Goal: Transaction & Acquisition: Book appointment/travel/reservation

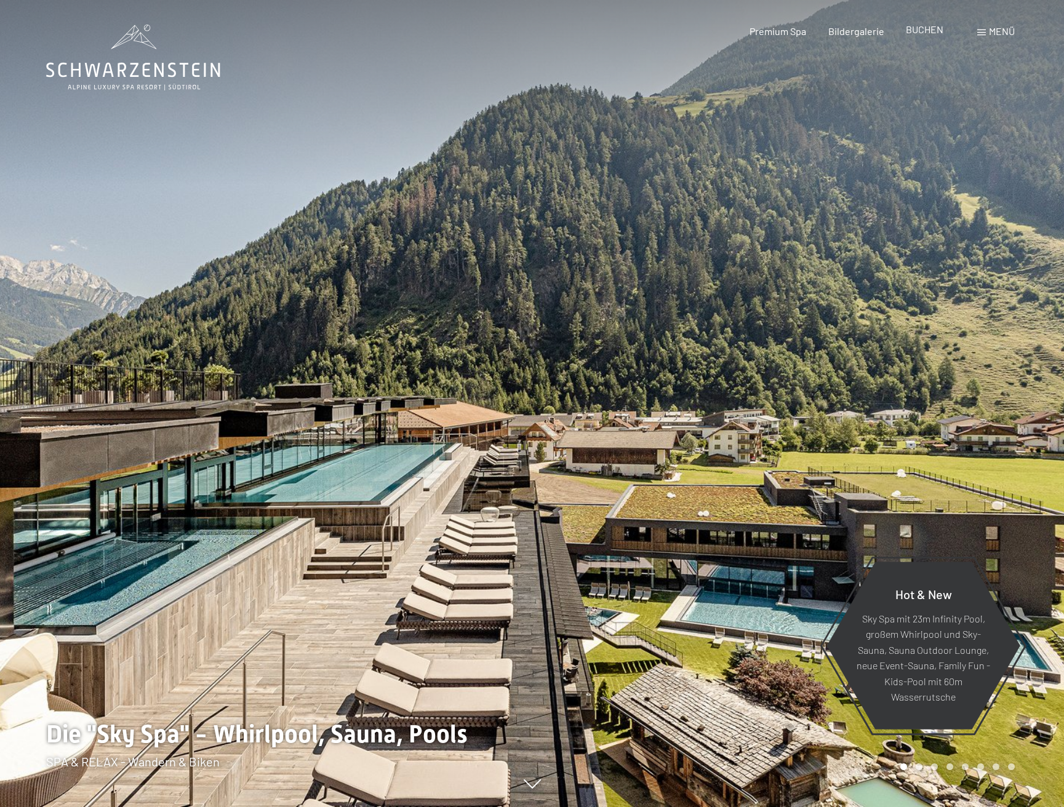
click at [926, 28] on span "BUCHEN" at bounding box center [925, 29] width 38 height 12
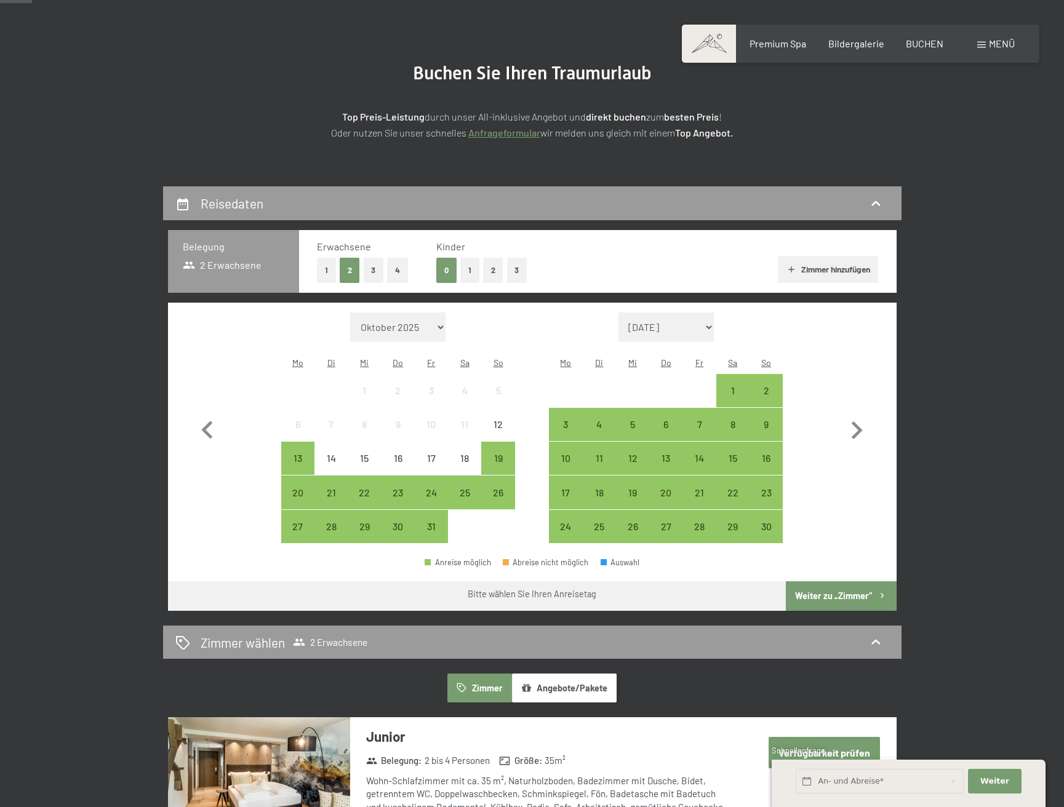
scroll to position [117, 0]
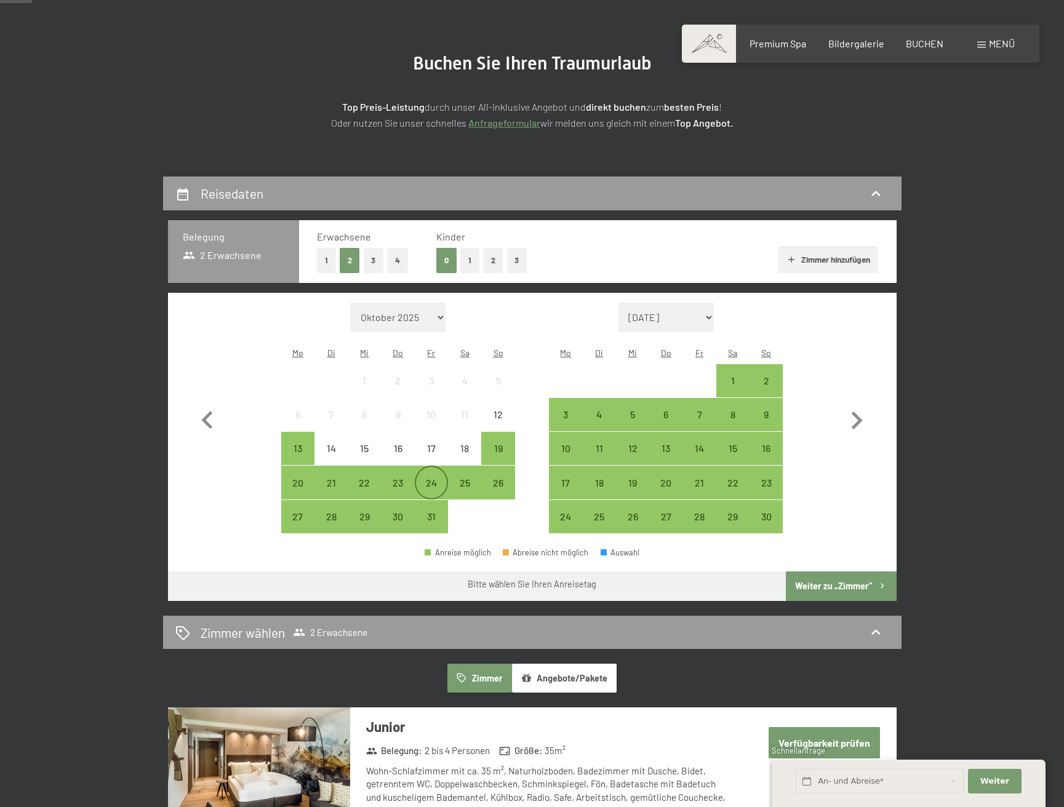
click at [427, 478] on div "24" at bounding box center [431, 493] width 31 height 31
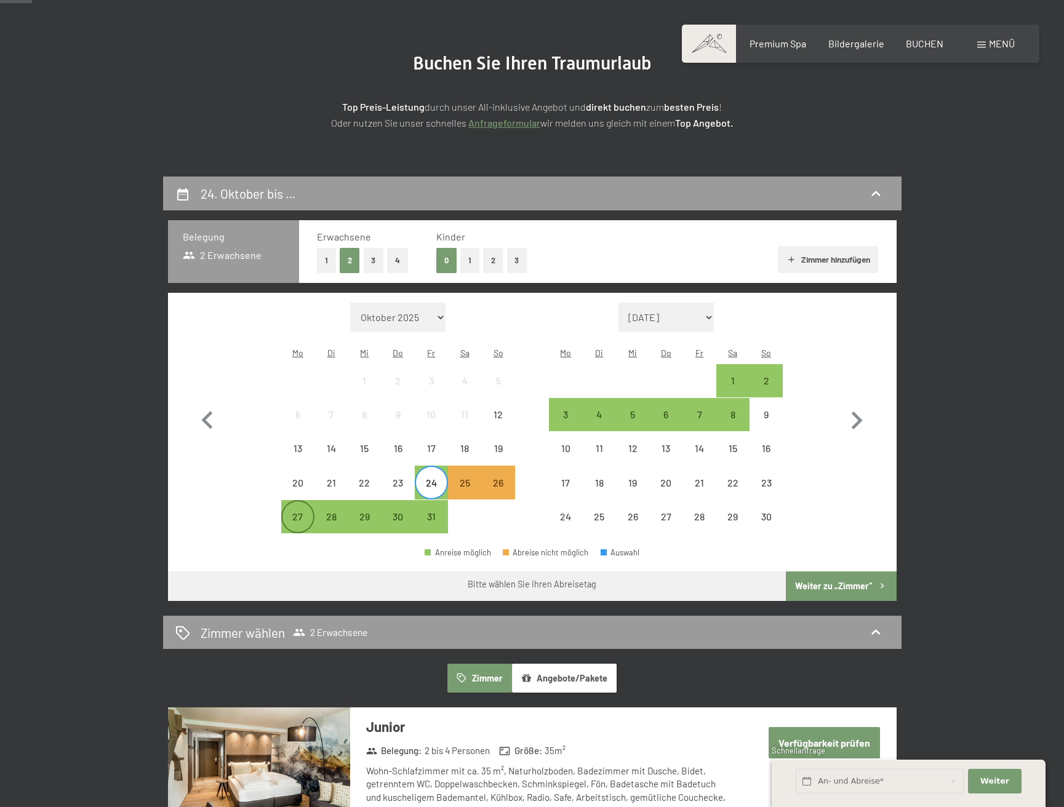
click at [298, 512] on div "27" at bounding box center [297, 527] width 31 height 31
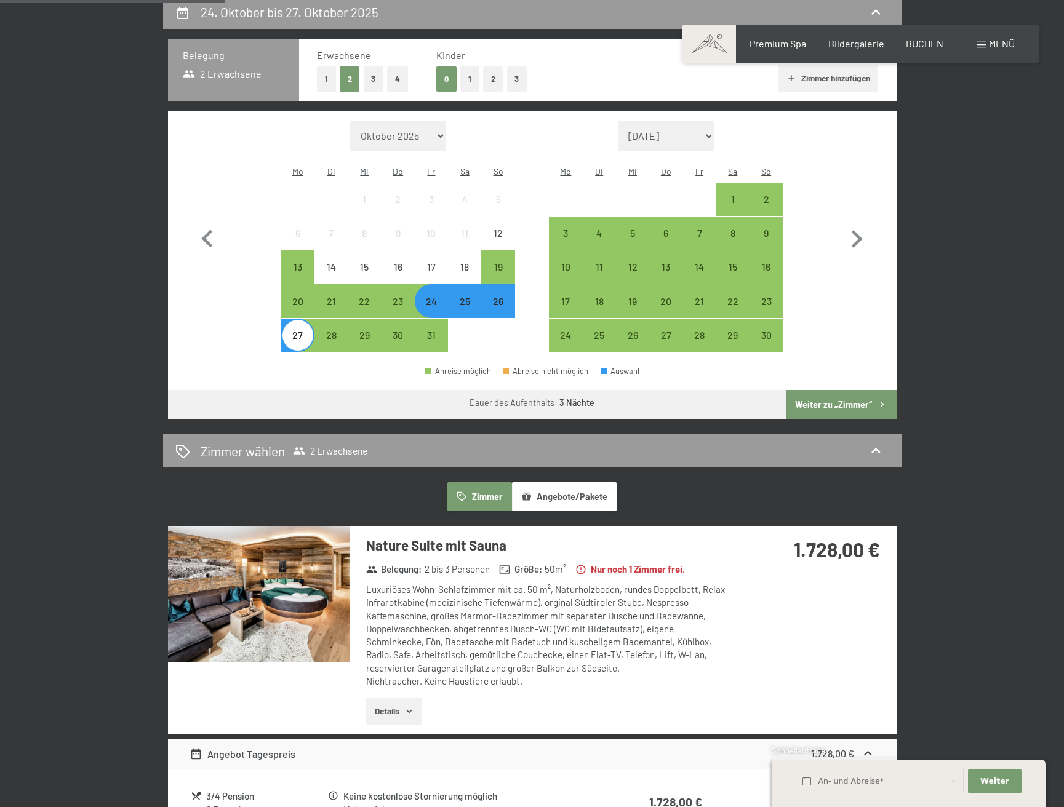
scroll to position [294, 0]
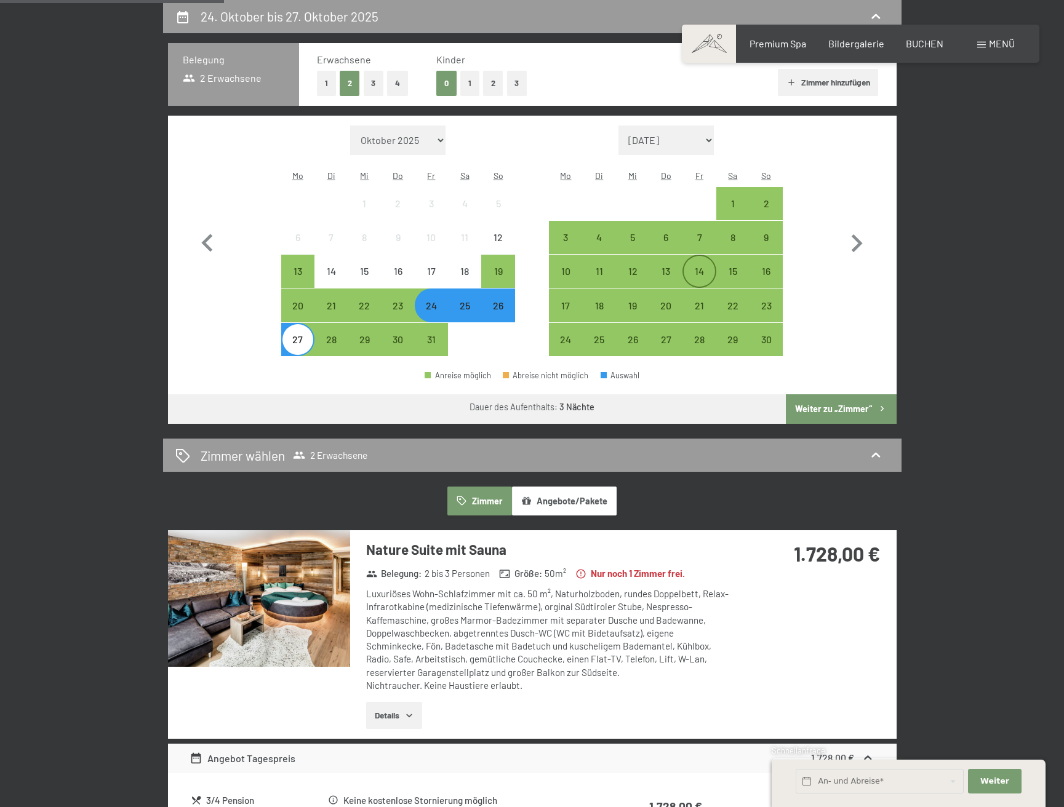
click at [703, 266] on div "14" at bounding box center [699, 281] width 31 height 31
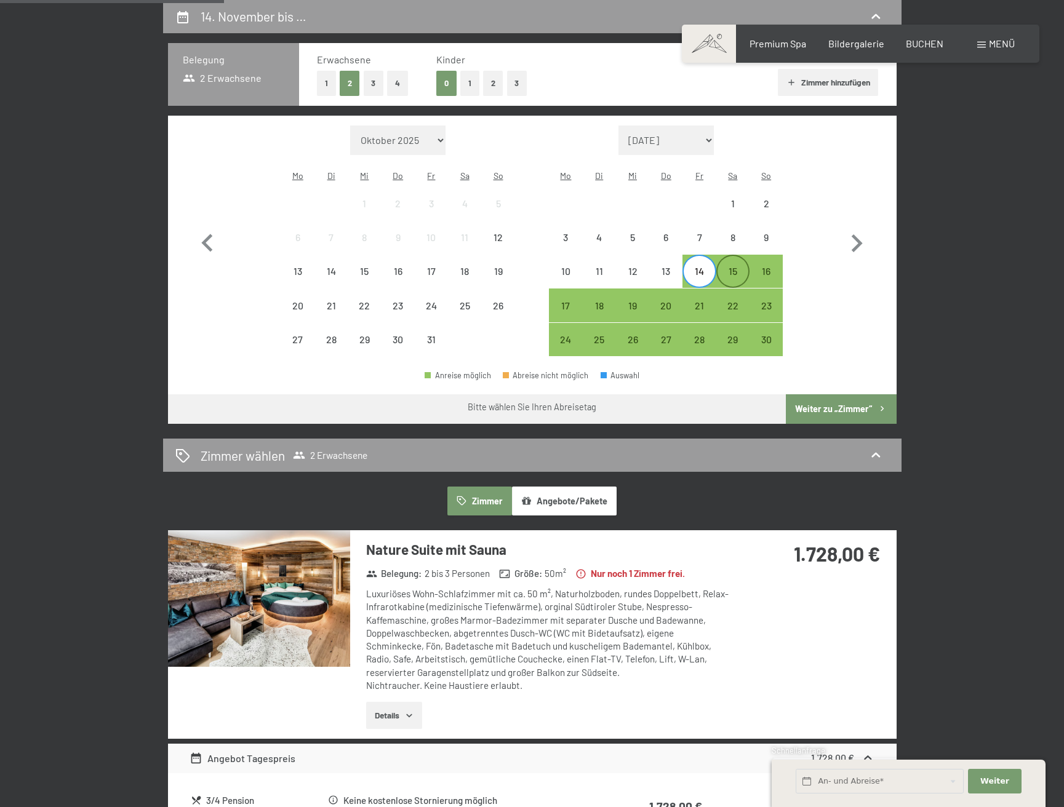
click at [736, 266] on div "15" at bounding box center [732, 281] width 31 height 31
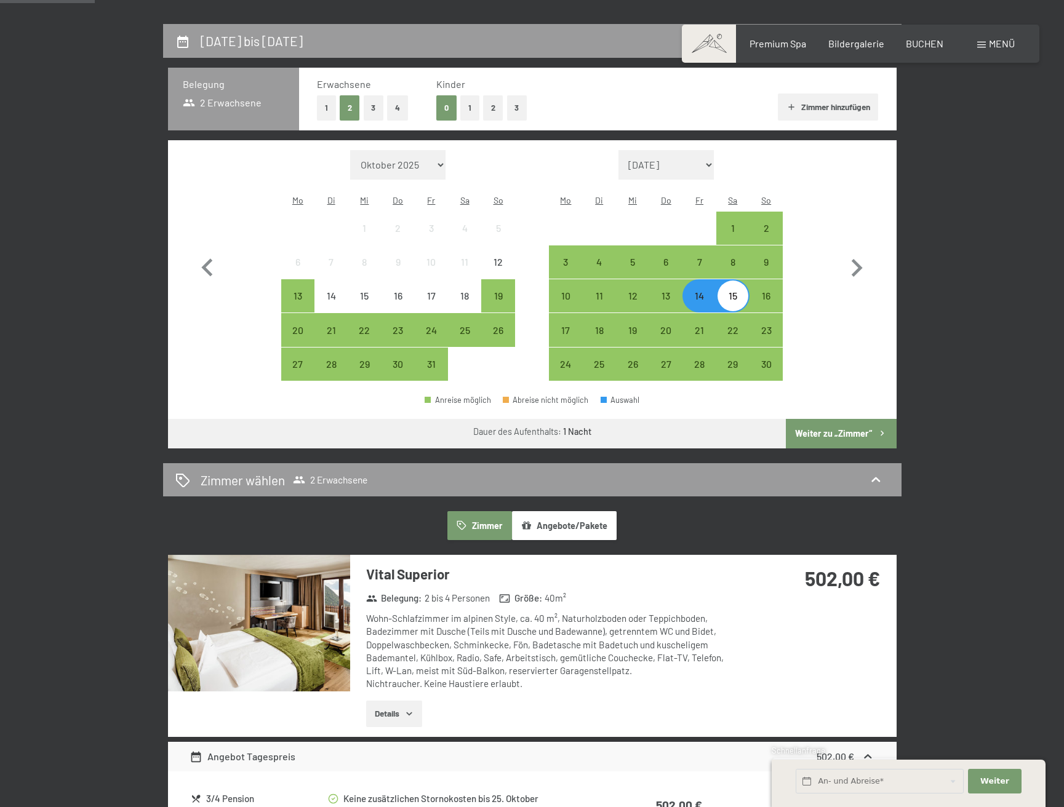
scroll to position [266, 0]
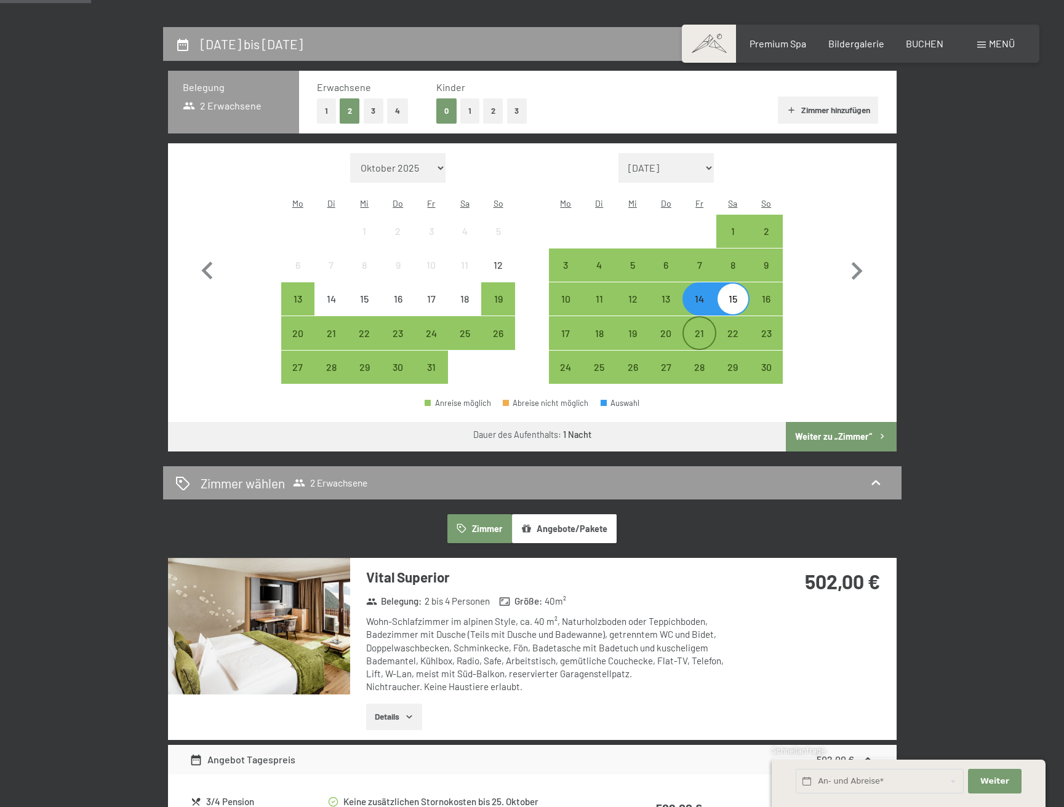
click at [695, 329] on div "21" at bounding box center [699, 344] width 31 height 31
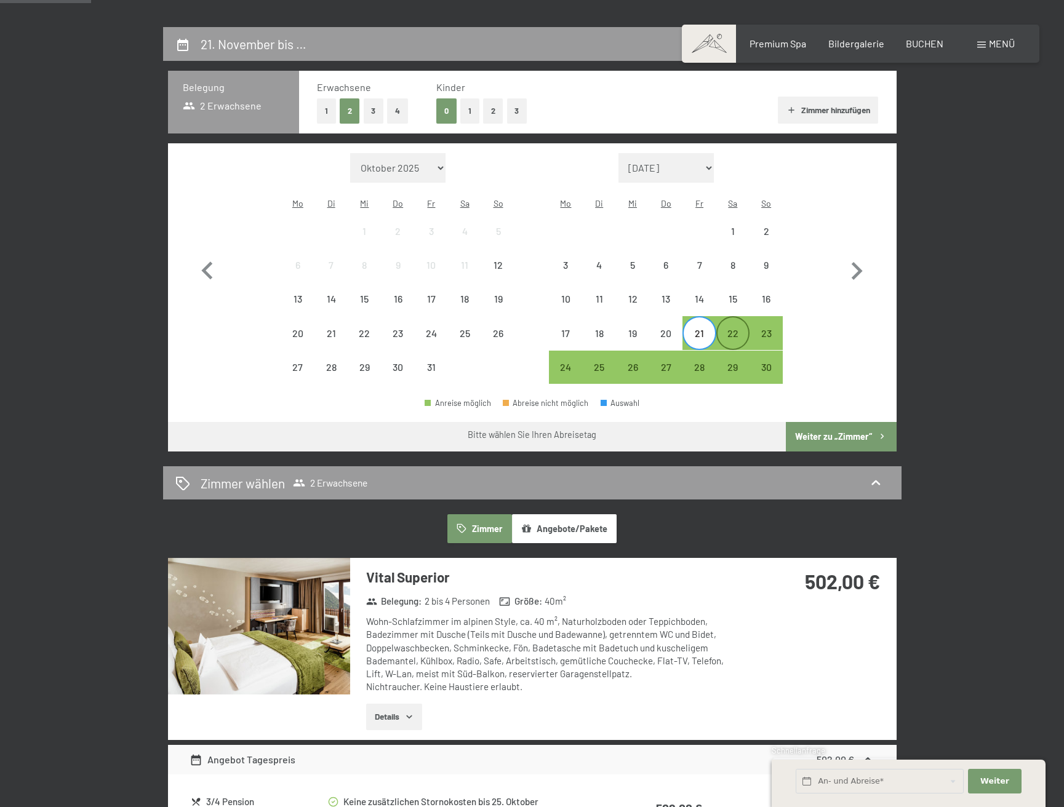
click at [730, 329] on div "22" at bounding box center [732, 344] width 31 height 31
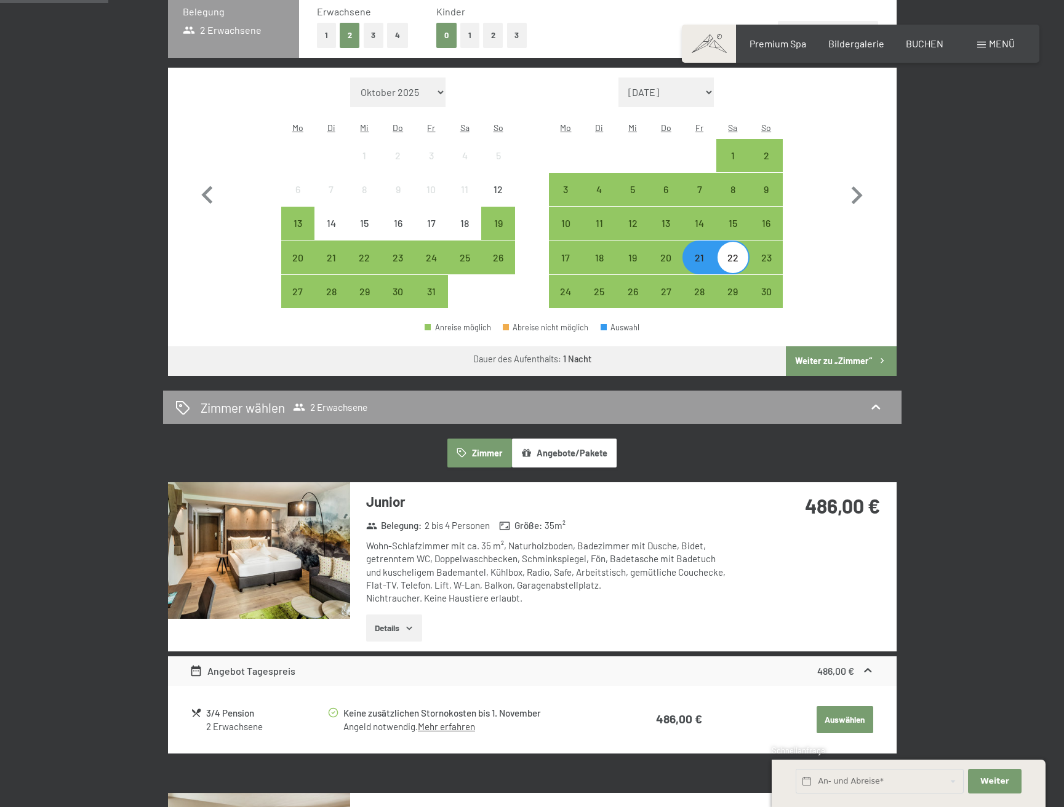
scroll to position [348, 0]
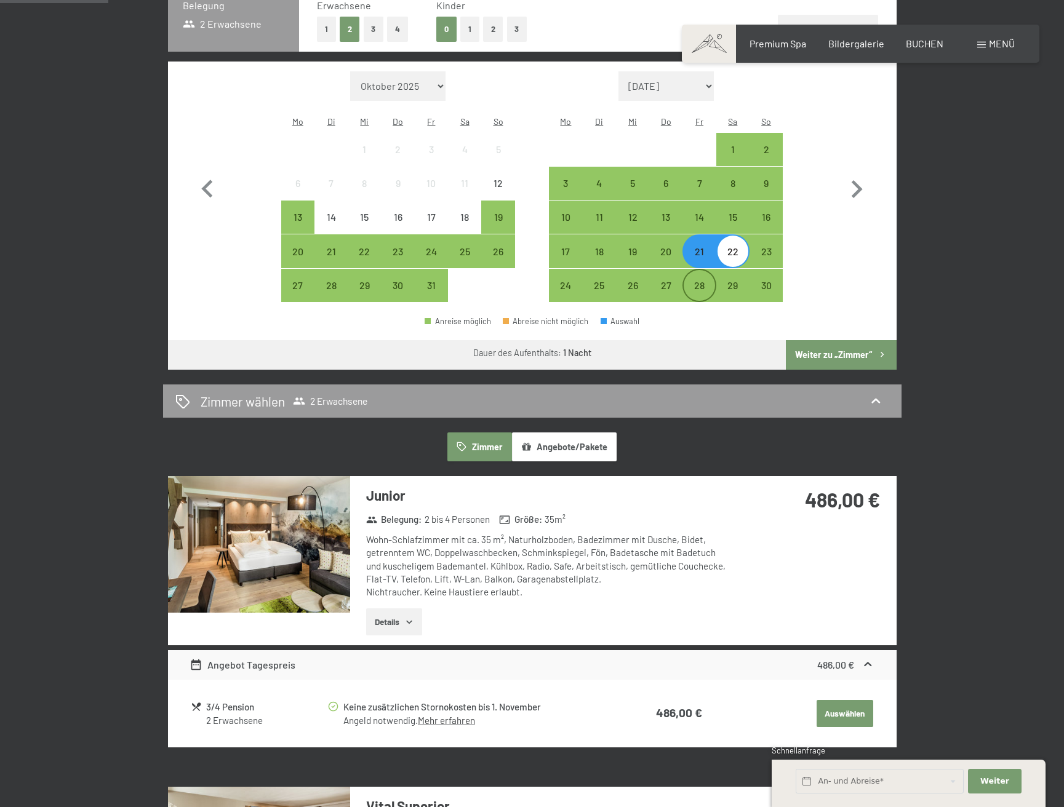
click at [695, 281] on div "28" at bounding box center [699, 296] width 31 height 31
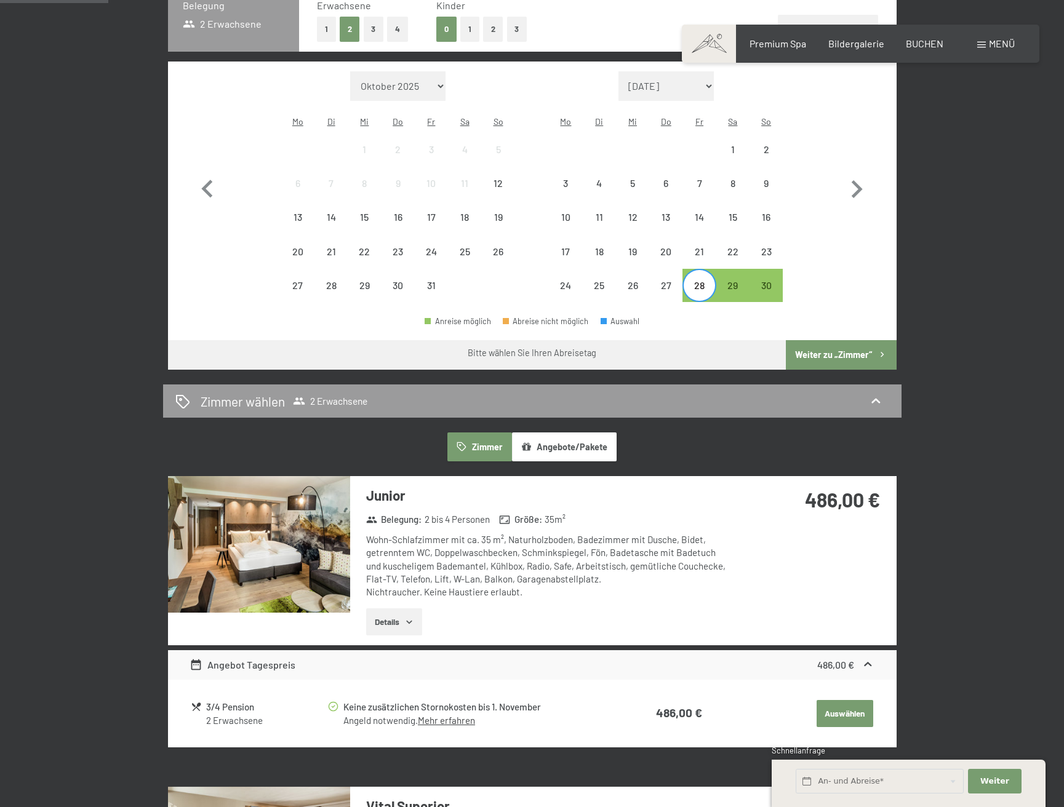
drag, startPoint x: 730, startPoint y: 268, endPoint x: 712, endPoint y: 266, distance: 17.9
click at [730, 281] on div "29" at bounding box center [732, 296] width 31 height 31
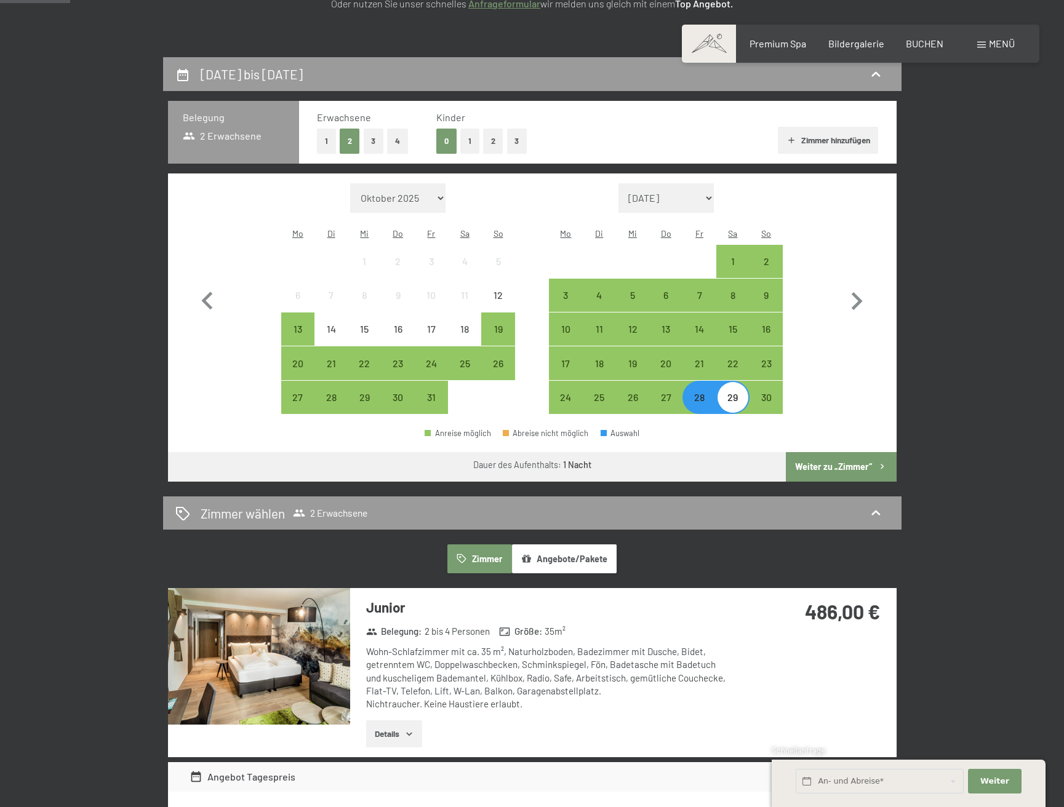
scroll to position [218, 0]
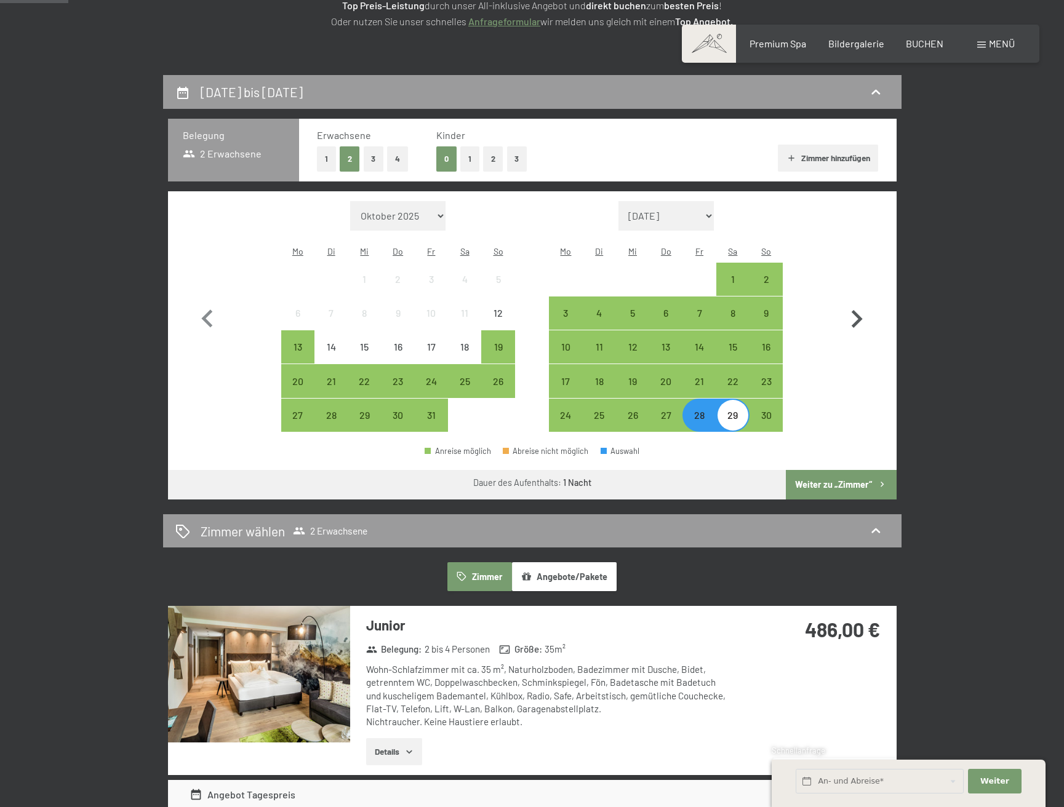
click at [853, 310] on icon "button" at bounding box center [857, 319] width 36 height 36
select select "2025-11-01"
select select "2025-12-01"
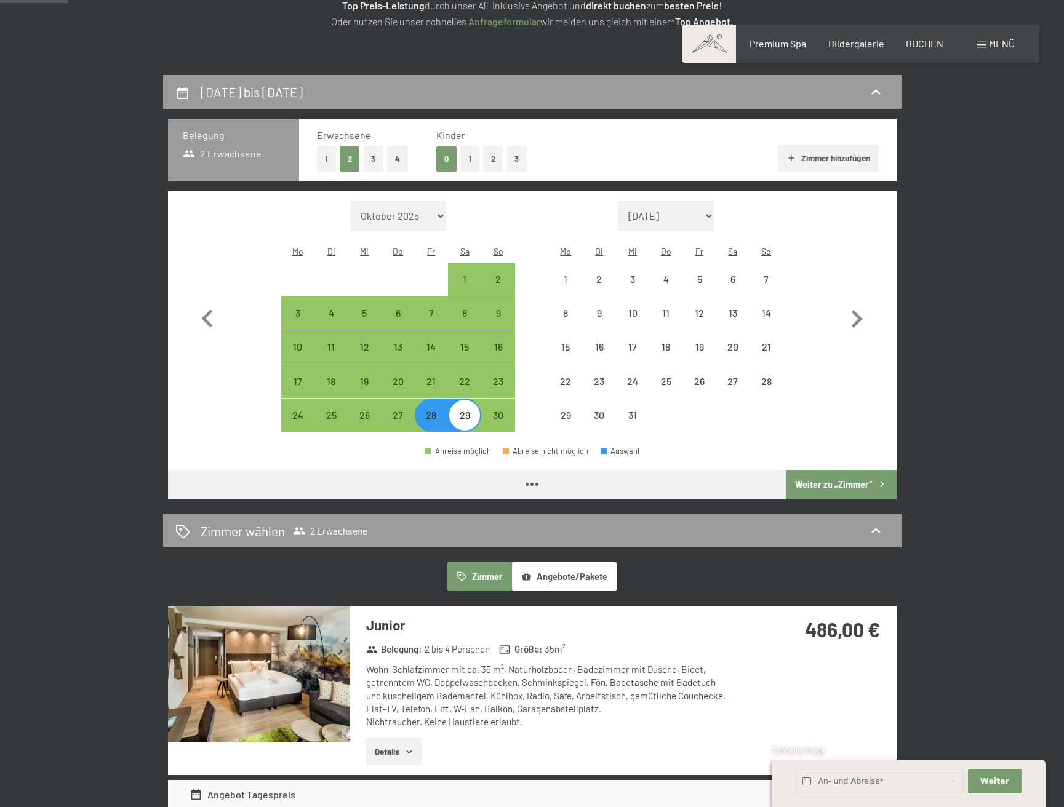
select select "2025-11-01"
select select "2025-12-01"
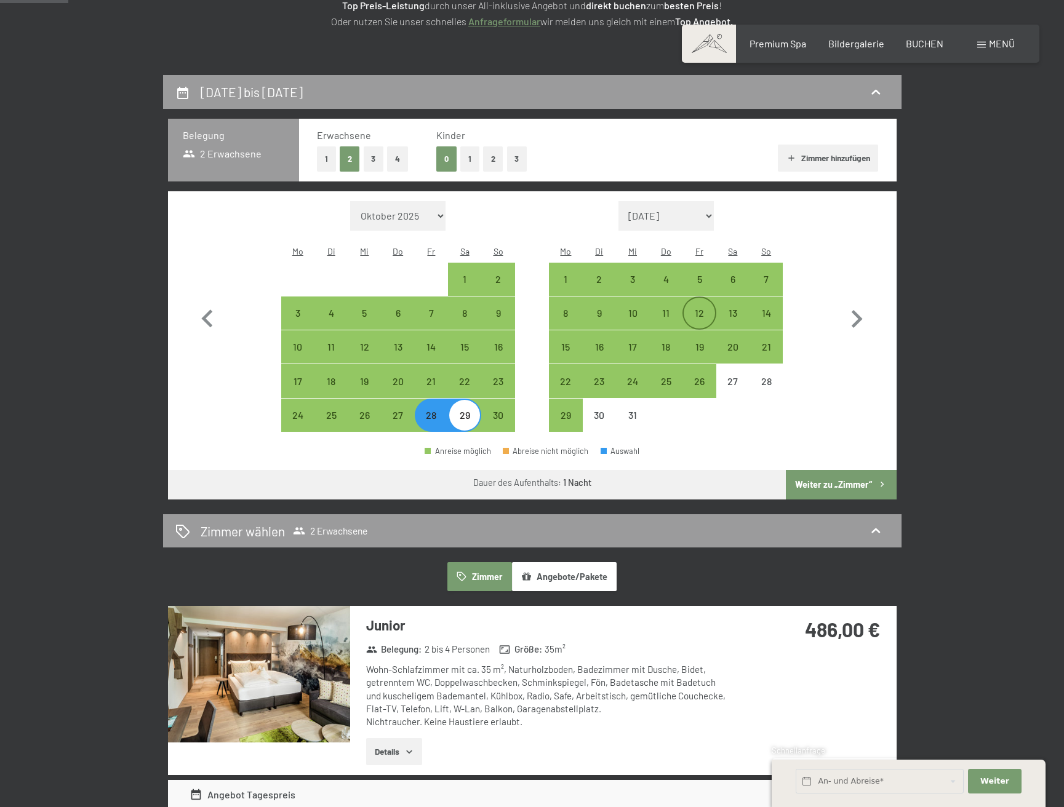
click at [701, 308] on div "12" at bounding box center [699, 323] width 31 height 31
select select "2025-11-01"
select select "2025-12-01"
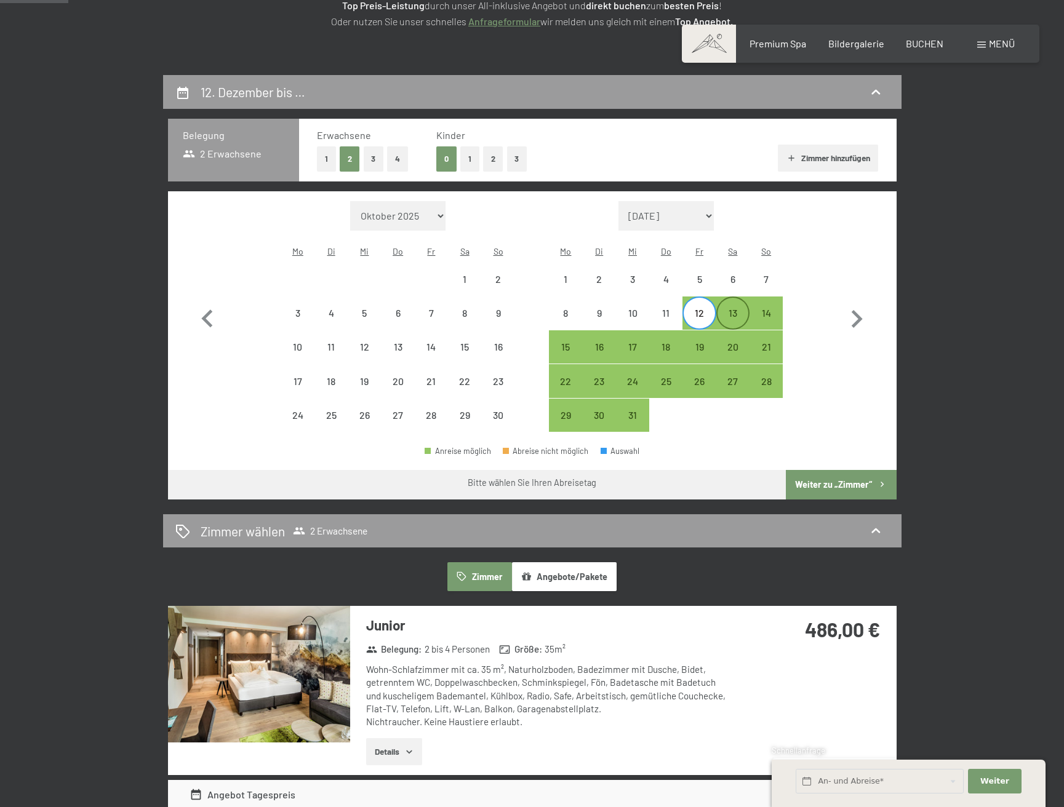
click at [736, 308] on div "13" at bounding box center [732, 323] width 31 height 31
select select "2025-11-01"
select select "2025-12-01"
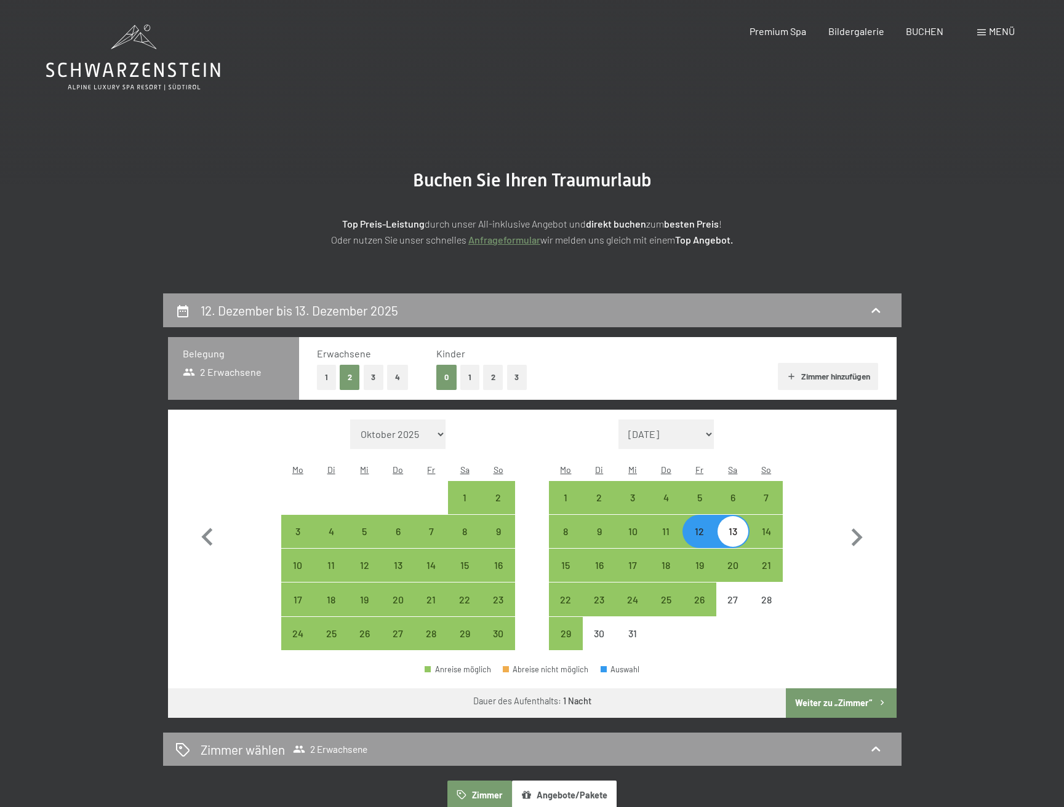
scroll to position [0, 0]
